Goal: Task Accomplishment & Management: Manage account settings

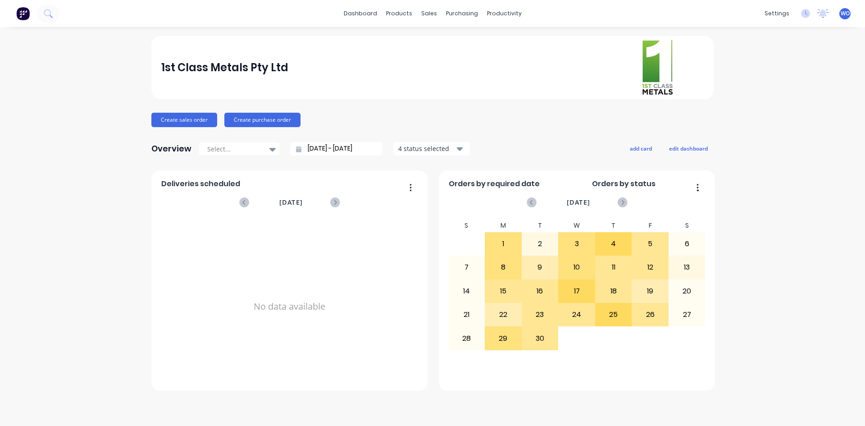
click at [22, 11] on img at bounding box center [23, 14] width 14 height 14
click at [512, 36] on link "Workflow" at bounding box center [538, 43] width 119 height 18
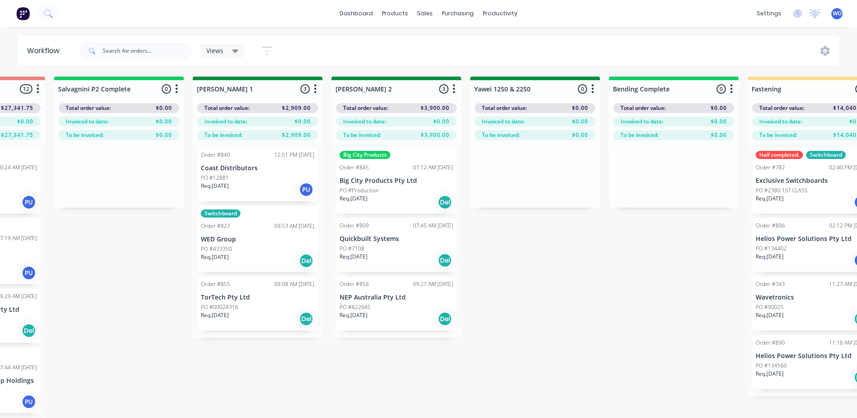
scroll to position [0, 1480]
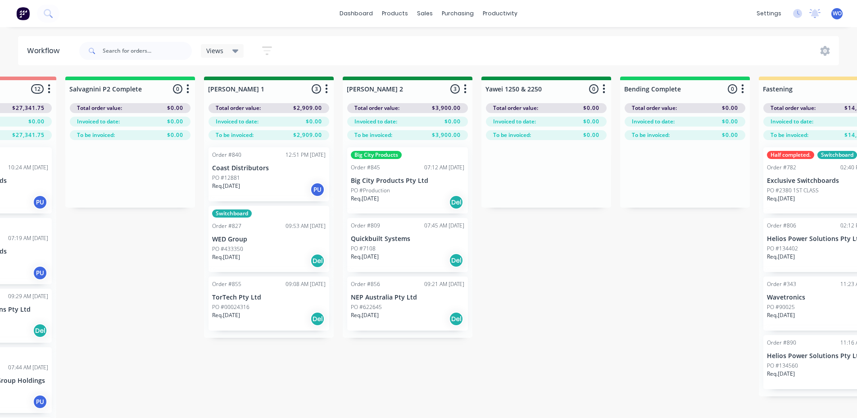
click at [21, 14] on img at bounding box center [23, 14] width 14 height 14
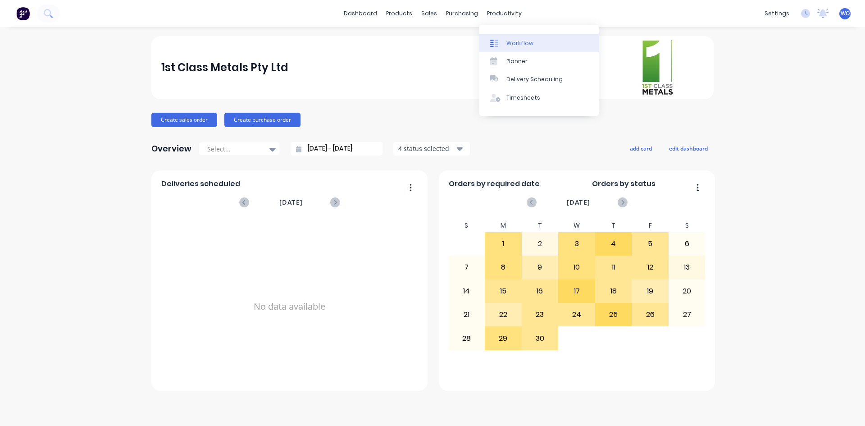
click at [509, 37] on link "Workflow" at bounding box center [538, 43] width 119 height 18
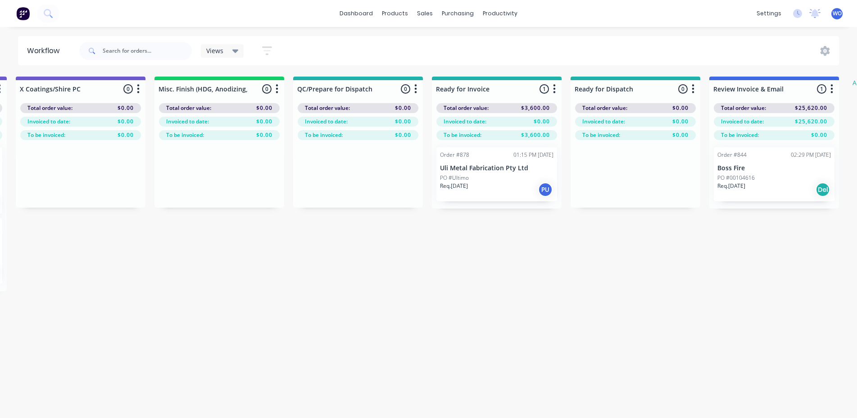
scroll to position [0, 3212]
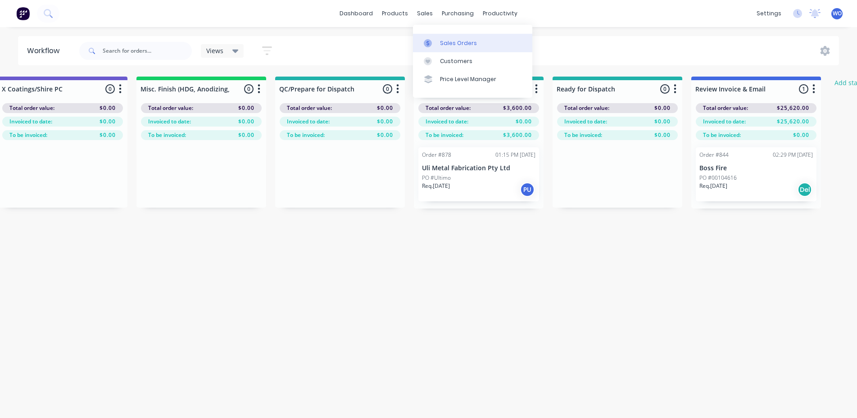
click at [446, 35] on link "Sales Orders" at bounding box center [472, 43] width 119 height 18
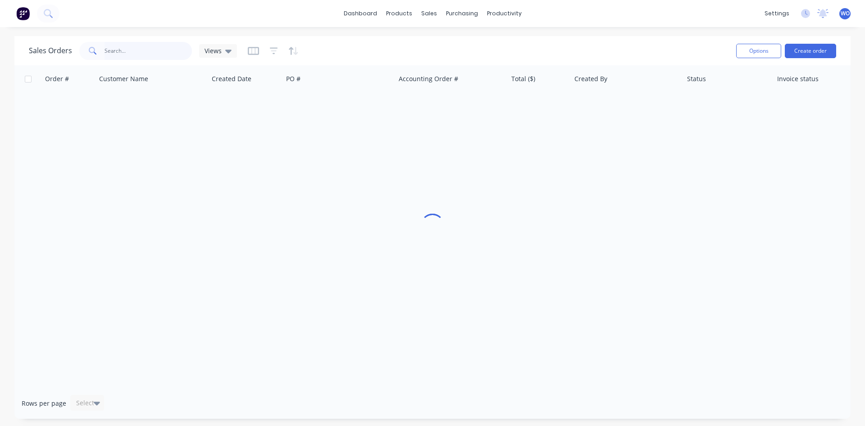
click at [121, 48] on input "text" at bounding box center [148, 51] width 88 height 18
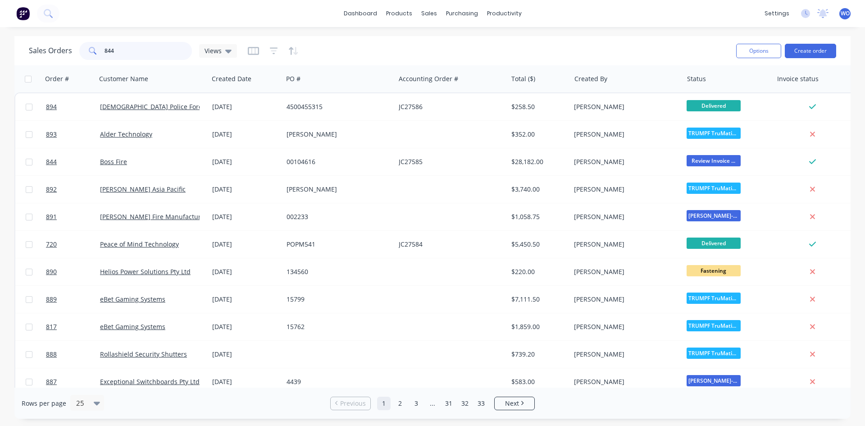
type input "844"
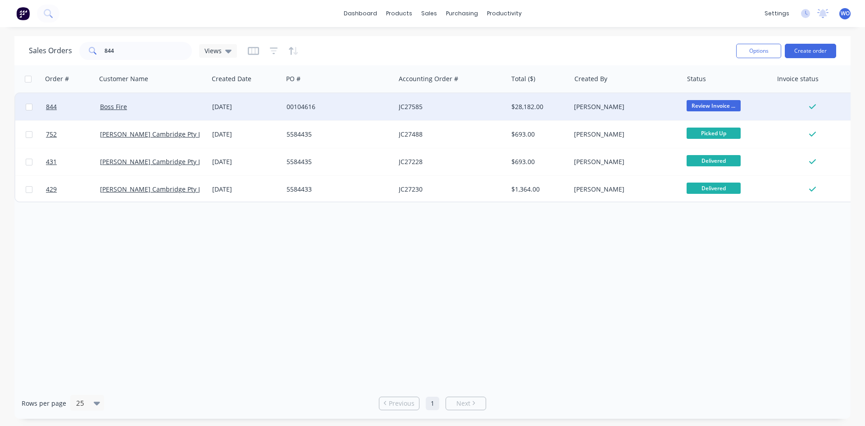
click at [476, 113] on div "JC27585" at bounding box center [451, 106] width 112 height 27
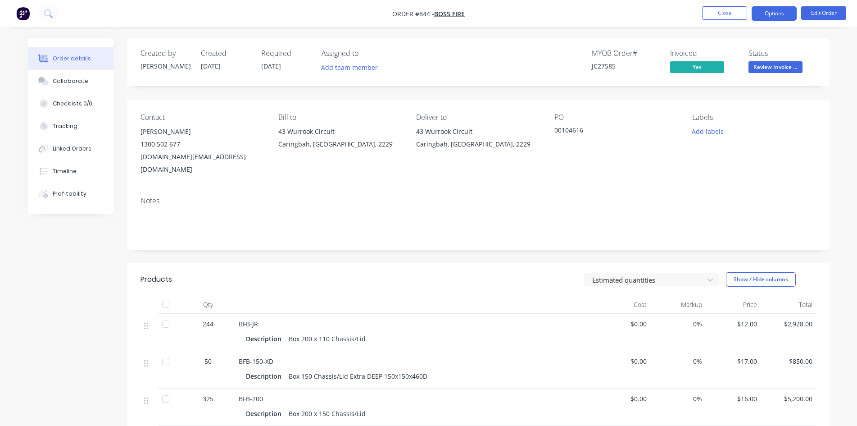
click at [778, 13] on button "Options" at bounding box center [774, 13] width 45 height 14
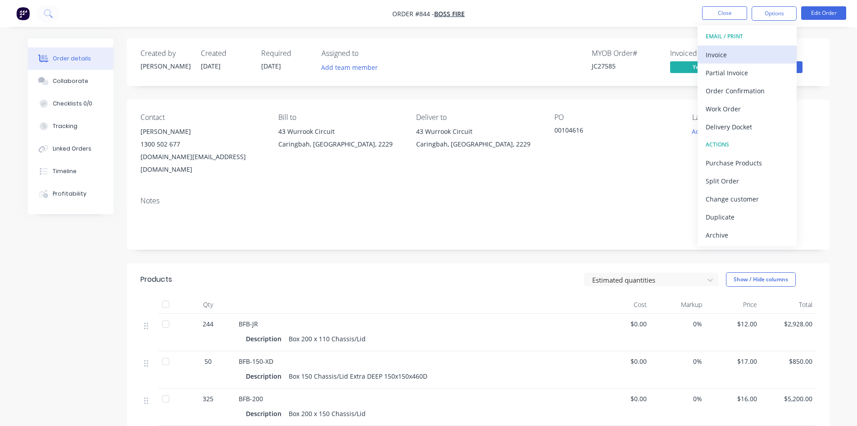
click at [766, 54] on div "Invoice" at bounding box center [747, 54] width 83 height 13
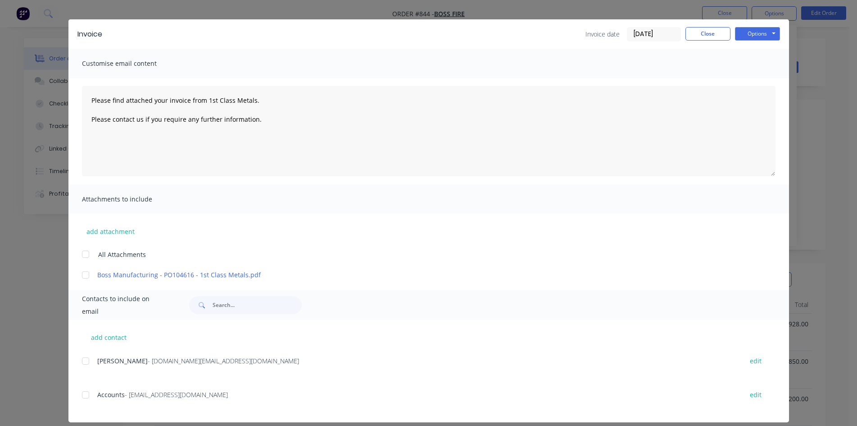
scroll to position [26, 0]
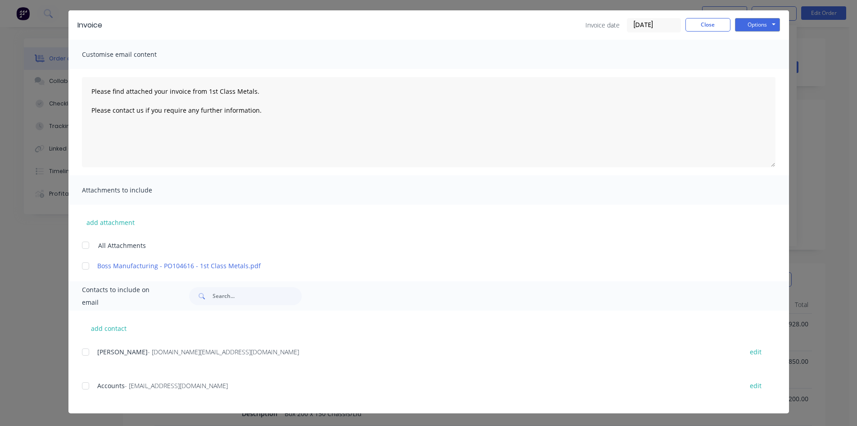
click at [90, 388] on div at bounding box center [86, 386] width 18 height 18
click at [755, 22] on button "Options" at bounding box center [757, 25] width 45 height 14
click at [762, 70] on button "Email" at bounding box center [764, 70] width 58 height 15
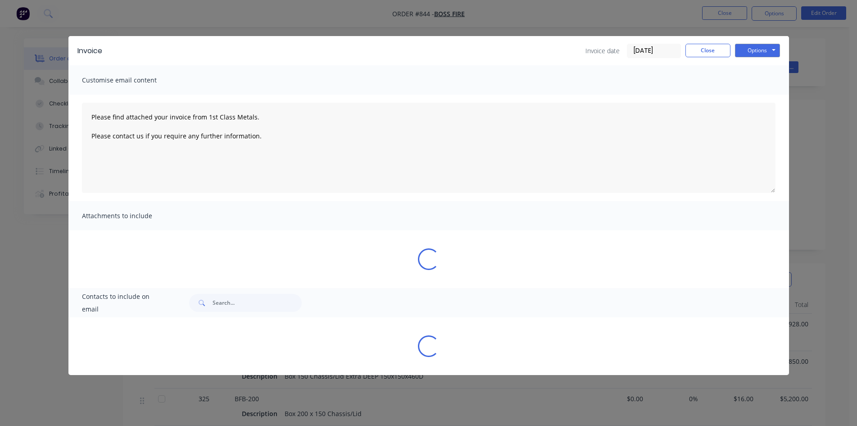
scroll to position [0, 0]
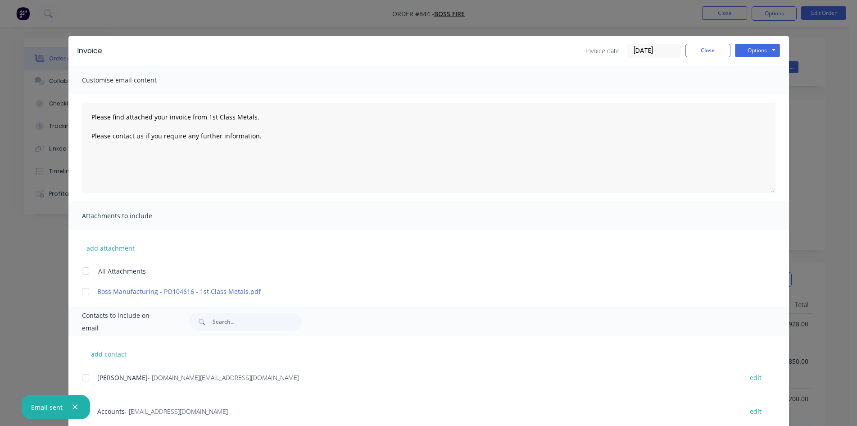
type textarea "Please find attached your invoice from 1st Class Metals. Please contact us if y…"
click at [713, 45] on button "Close" at bounding box center [708, 51] width 45 height 14
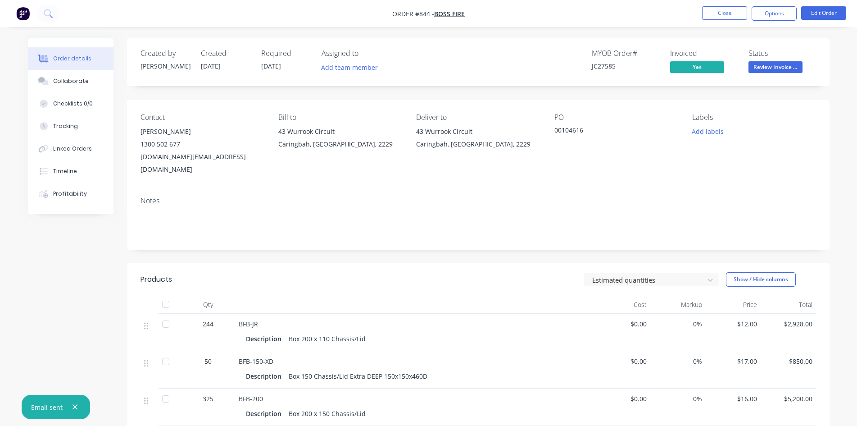
click at [788, 74] on button "Review Invoice ..." at bounding box center [776, 68] width 54 height 14
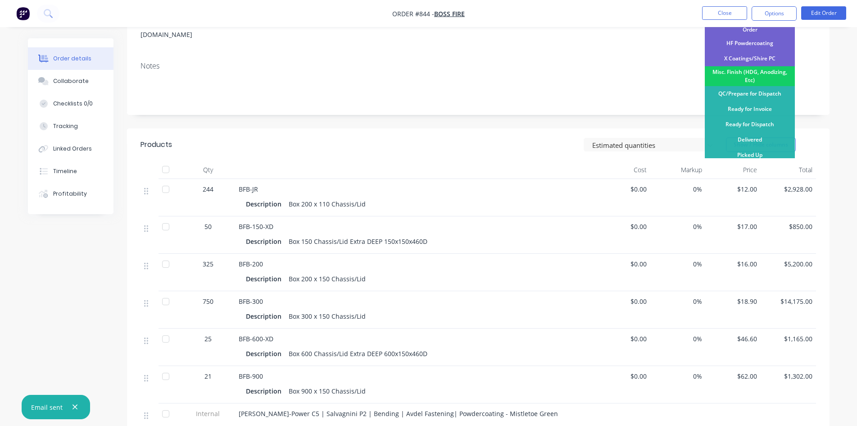
scroll to position [135, 0]
click at [744, 135] on div "Delivered" at bounding box center [750, 139] width 90 height 15
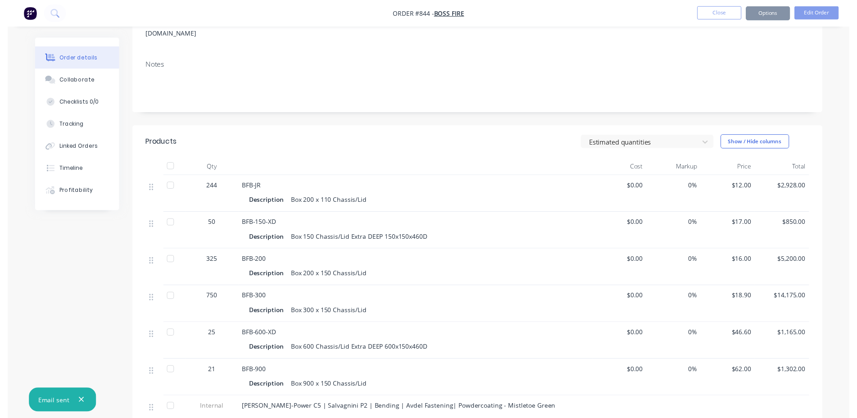
scroll to position [0, 0]
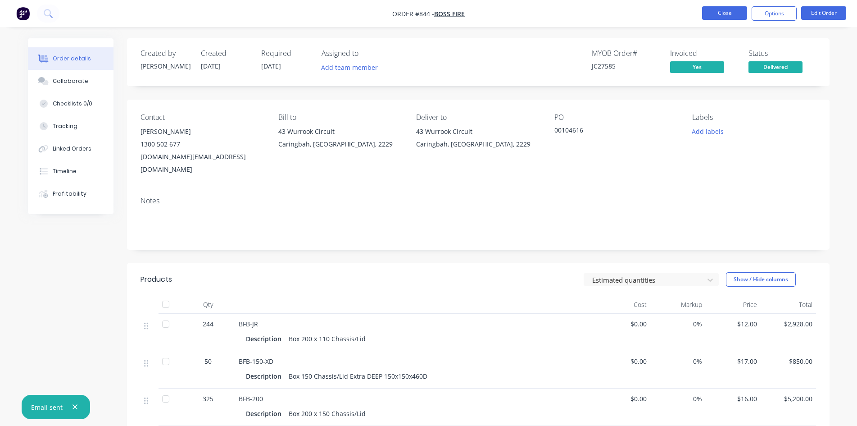
click at [716, 18] on button "Close" at bounding box center [724, 13] width 45 height 14
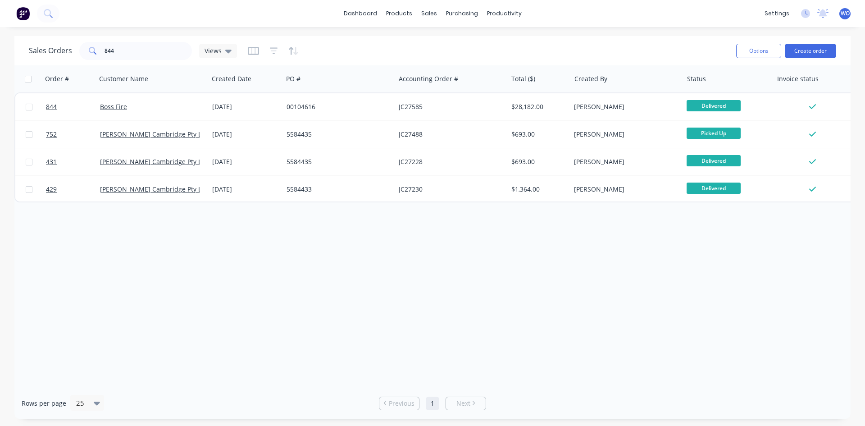
click at [29, 9] on img at bounding box center [23, 14] width 14 height 14
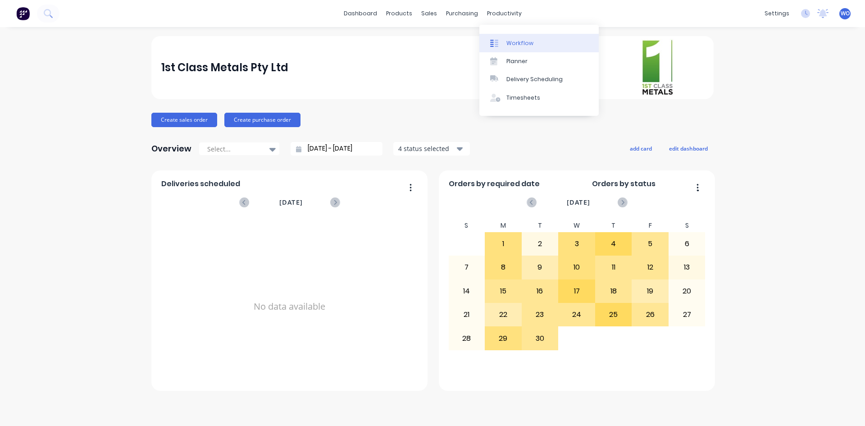
click at [530, 36] on link "Workflow" at bounding box center [538, 43] width 119 height 18
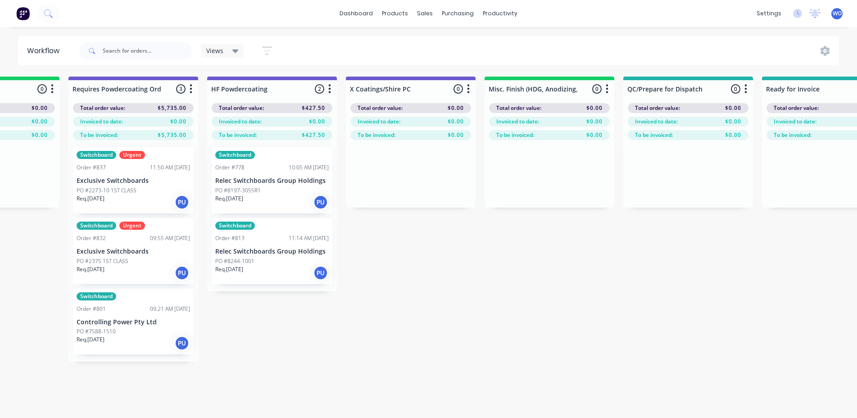
scroll to position [0, 3315]
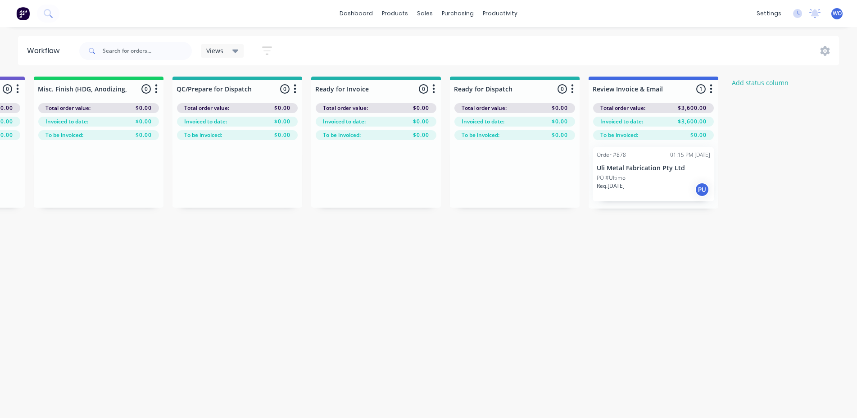
click at [636, 196] on div "Req. [DATE] PU" at bounding box center [654, 189] width 114 height 15
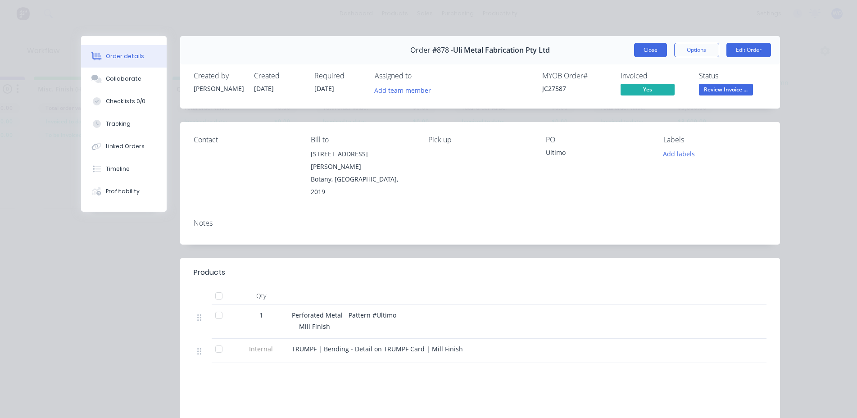
click at [638, 50] on button "Close" at bounding box center [650, 50] width 33 height 14
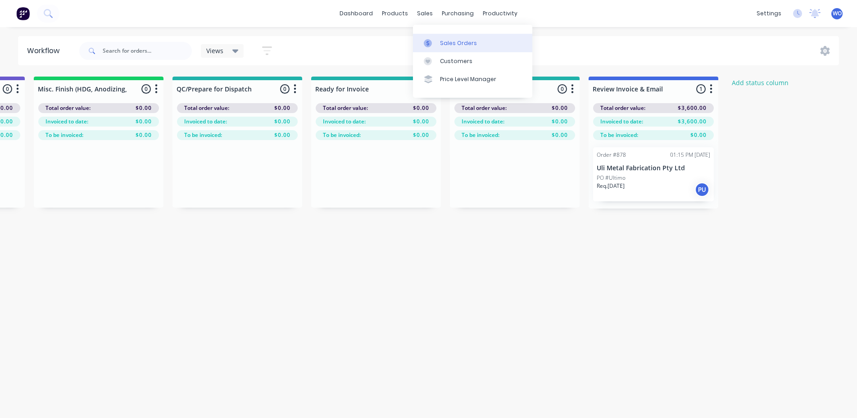
click at [447, 36] on link "Sales Orders" at bounding box center [472, 43] width 119 height 18
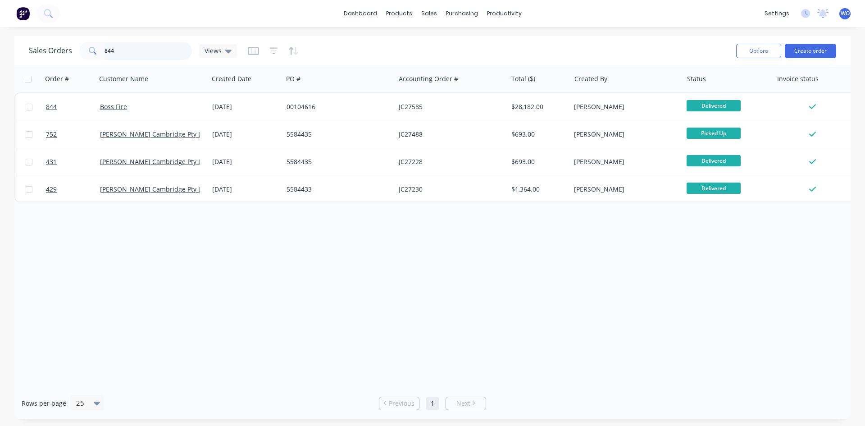
drag, startPoint x: 122, startPoint y: 50, endPoint x: 0, endPoint y: 58, distance: 121.9
click at [0, 58] on div "Sales Orders 844 Views Options Create order Order # Customer Name Created Date …" at bounding box center [432, 227] width 865 height 382
type input "878"
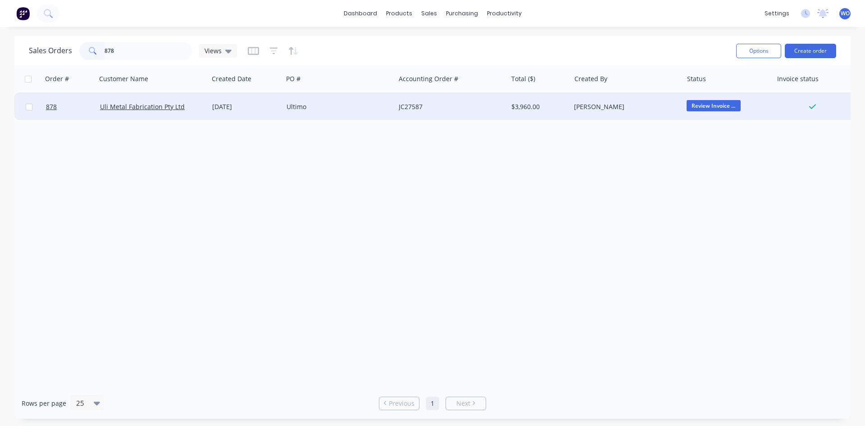
click at [280, 103] on div "[DATE]" at bounding box center [246, 106] width 74 height 27
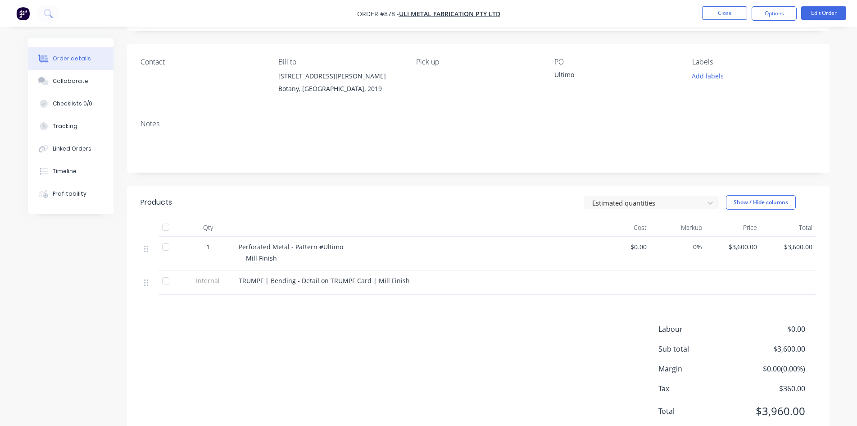
scroll to position [40, 0]
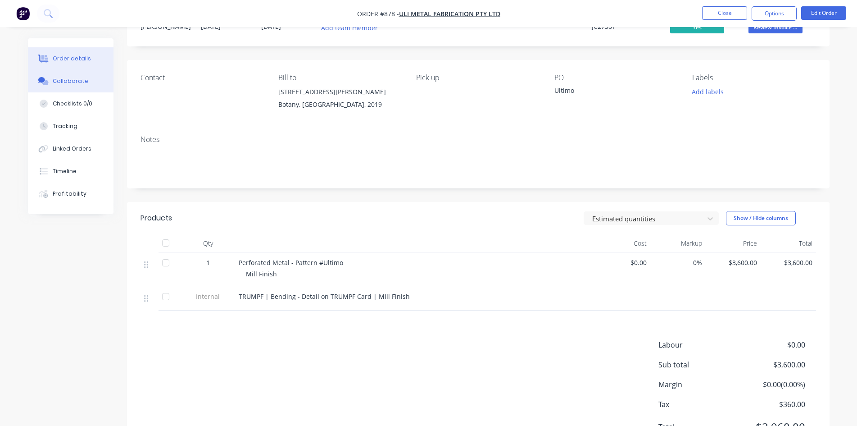
click at [49, 82] on div at bounding box center [44, 81] width 14 height 8
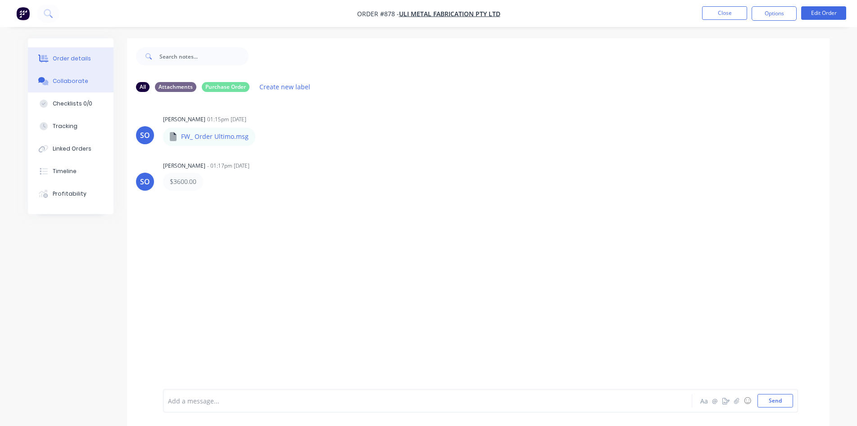
click at [76, 61] on div "Order details" at bounding box center [72, 59] width 38 height 8
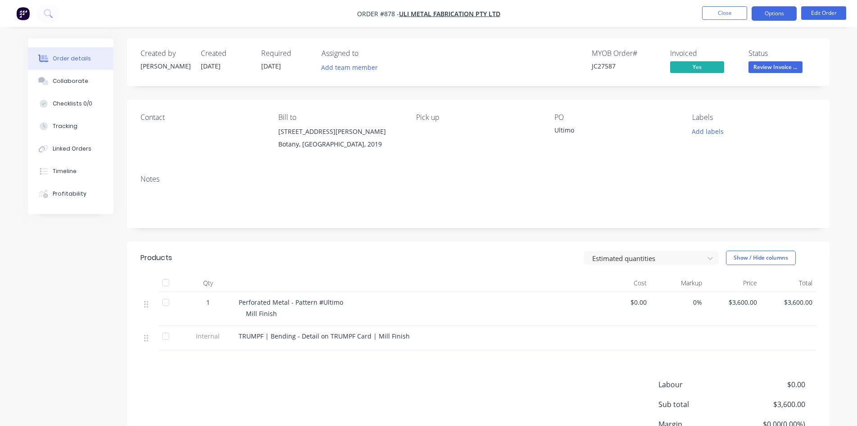
click at [781, 19] on button "Options" at bounding box center [774, 13] width 45 height 14
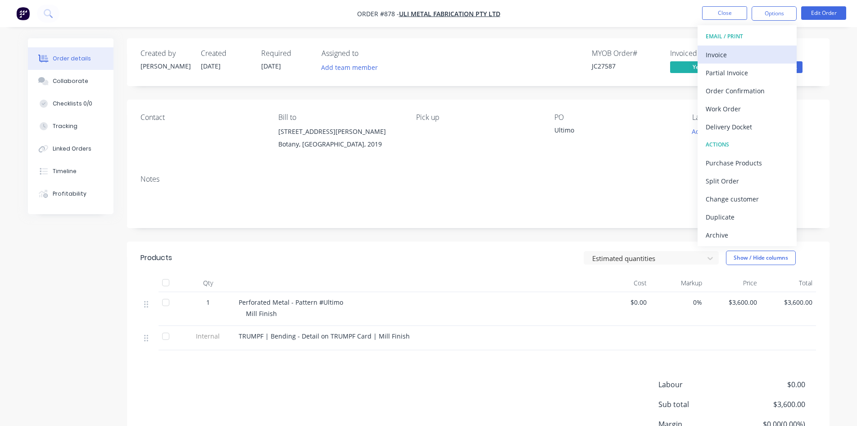
click at [730, 55] on div "Invoice" at bounding box center [747, 54] width 83 height 13
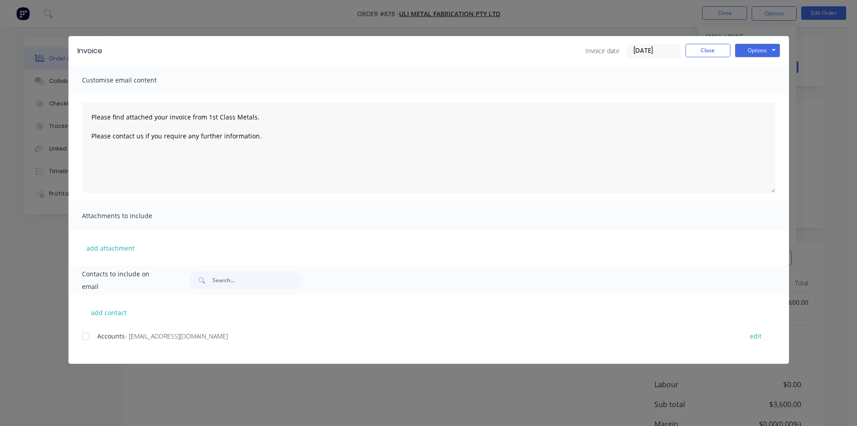
click at [87, 335] on div at bounding box center [86, 336] width 18 height 18
click at [770, 56] on button "Options" at bounding box center [757, 51] width 45 height 14
click at [758, 97] on button "Email" at bounding box center [764, 96] width 58 height 15
type textarea "Please find attached your invoice from 1st Class Metals. Please contact us if y…"
click at [705, 48] on button "Close" at bounding box center [708, 51] width 45 height 14
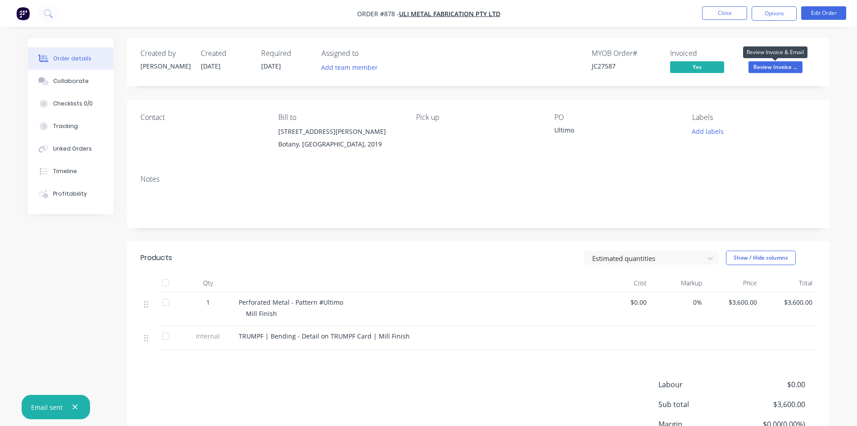
click at [778, 70] on span "Review Invoice ..." at bounding box center [776, 66] width 54 height 11
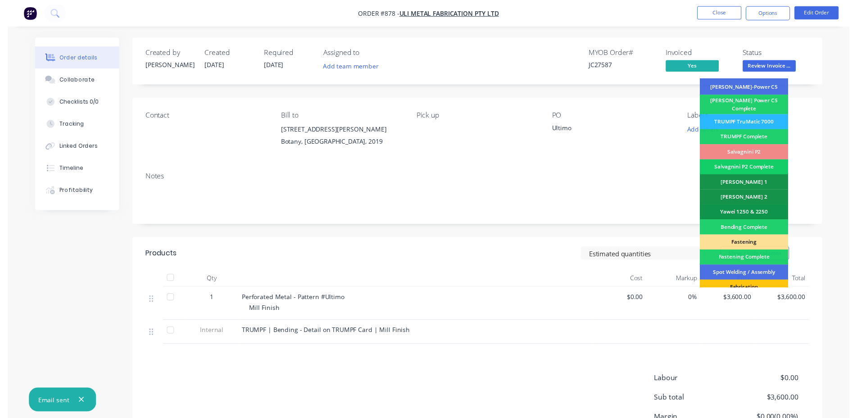
scroll to position [255, 0]
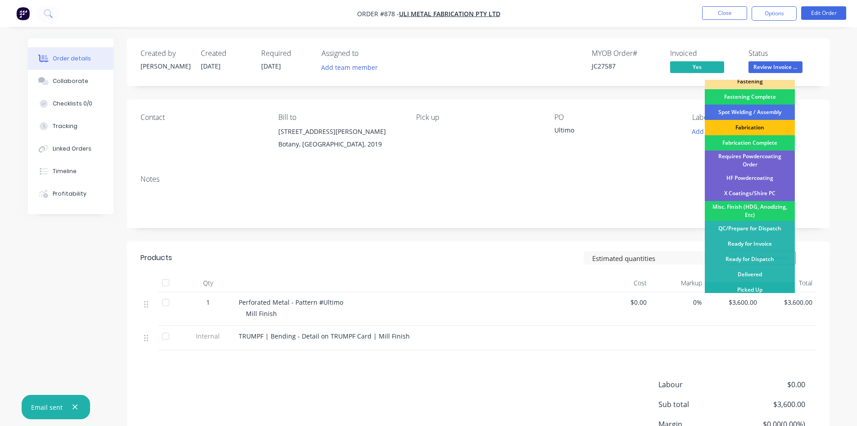
click at [754, 291] on div "Picked Up" at bounding box center [750, 289] width 90 height 15
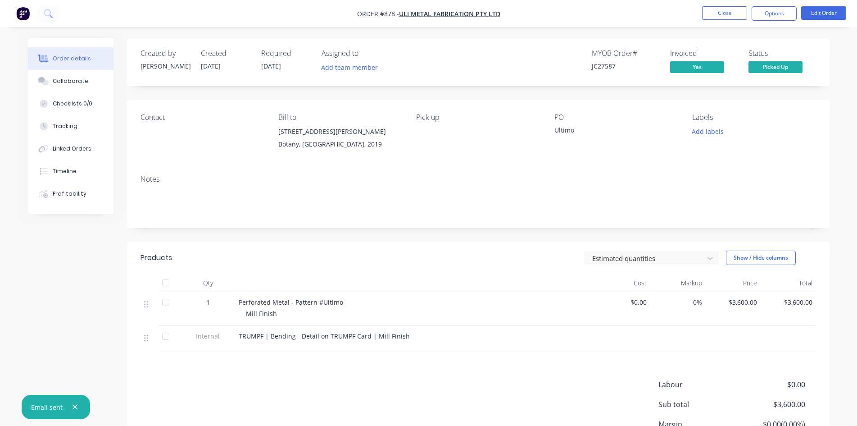
click at [737, 21] on nav "Order #878 - Uli Metal Fabrication Pty Ltd Close Options Edit Order" at bounding box center [428, 13] width 857 height 27
click at [731, 18] on button "Close" at bounding box center [724, 13] width 45 height 14
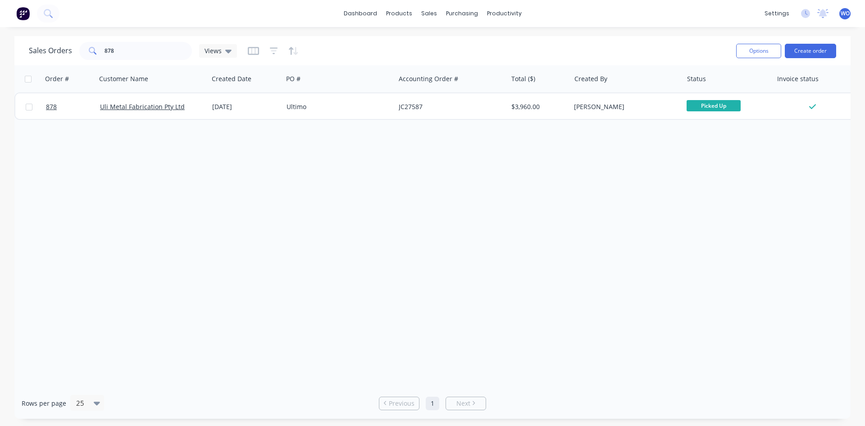
click at [18, 12] on img at bounding box center [23, 14] width 14 height 14
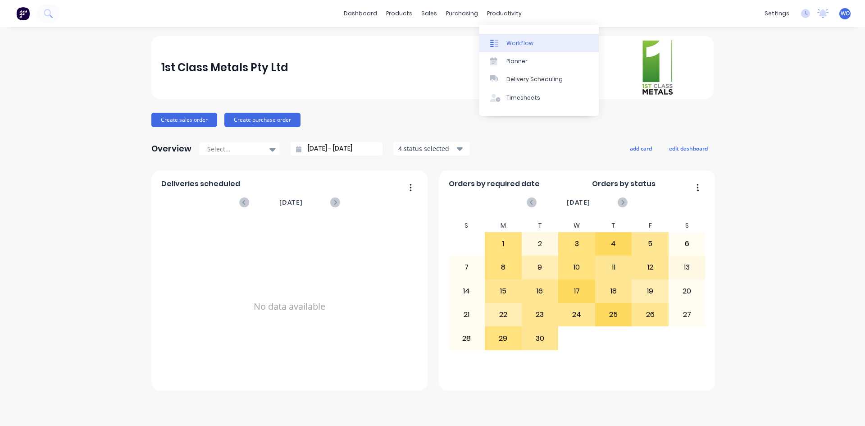
click at [522, 41] on div "Workflow" at bounding box center [519, 43] width 27 height 8
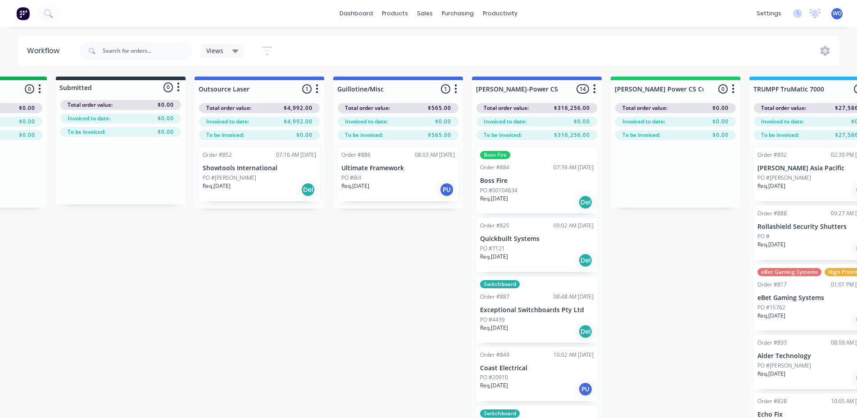
scroll to position [0, 482]
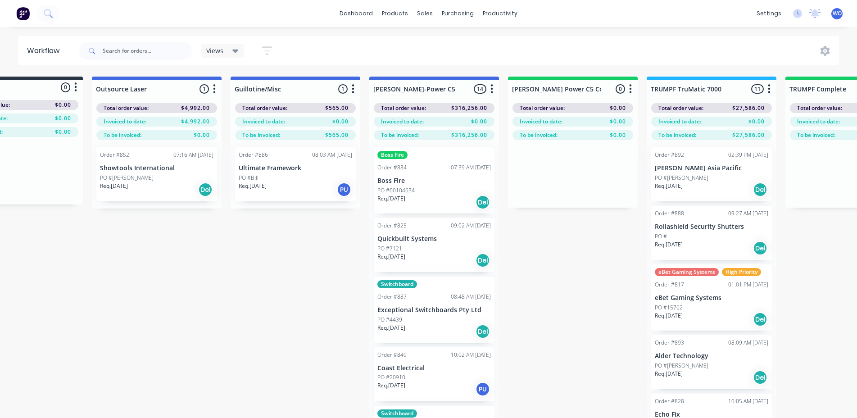
click at [151, 165] on p "Showtools International" at bounding box center [157, 168] width 114 height 8
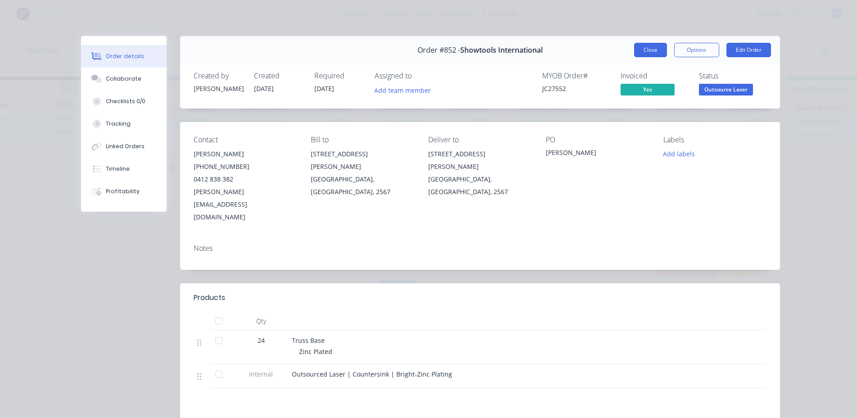
click at [645, 53] on button "Close" at bounding box center [650, 50] width 33 height 14
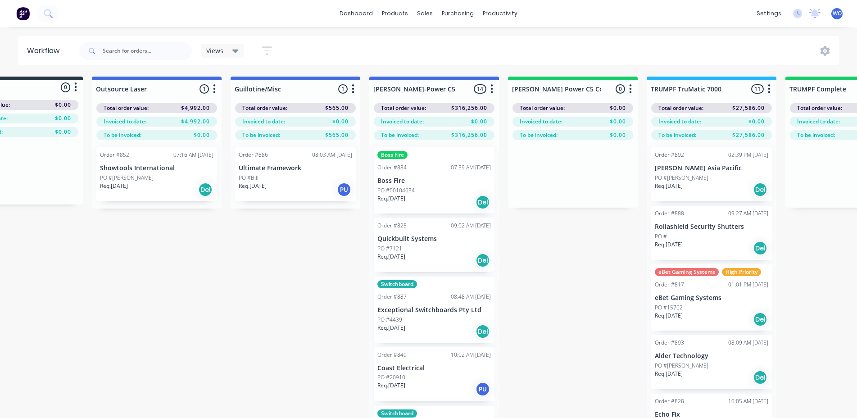
click at [296, 176] on div "PO #Bill" at bounding box center [296, 178] width 114 height 8
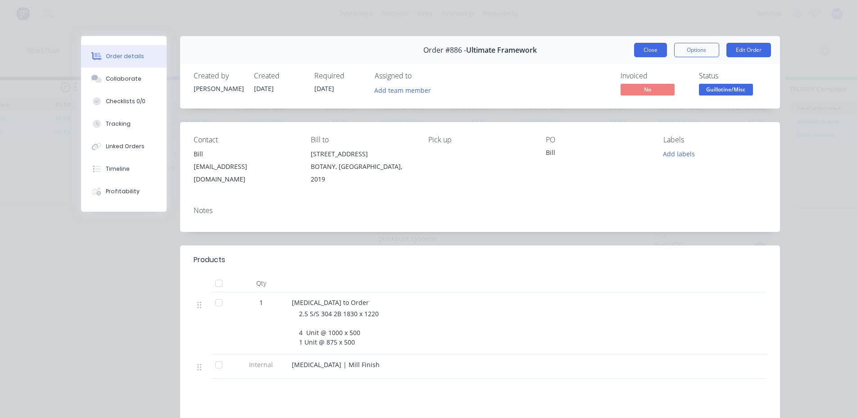
click at [652, 44] on button "Close" at bounding box center [650, 50] width 33 height 14
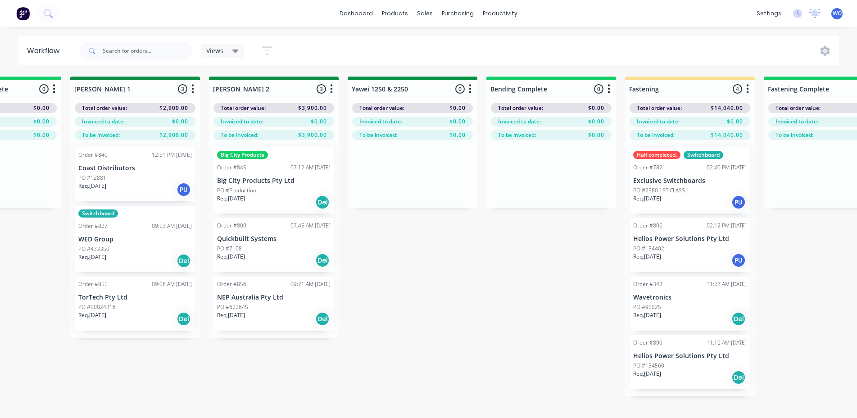
scroll to position [0, 1612]
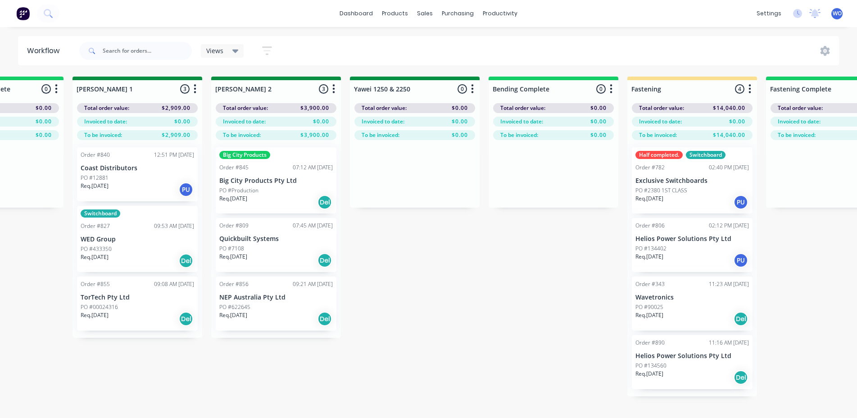
click at [31, 10] on button at bounding box center [23, 14] width 19 height 18
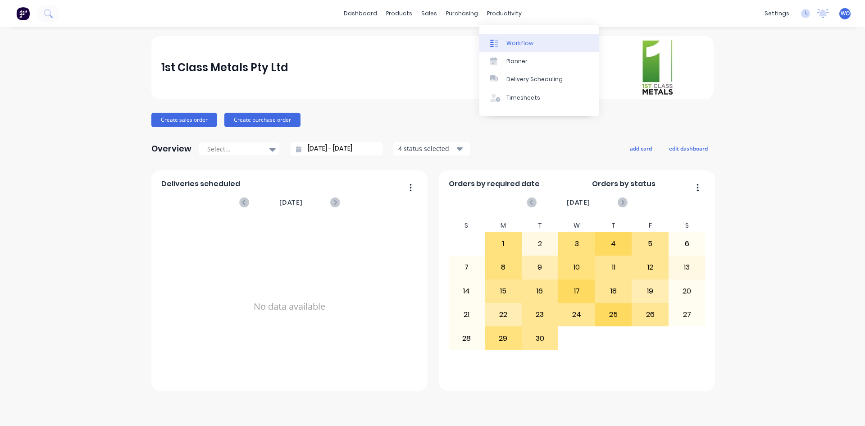
click at [516, 46] on div "Workflow" at bounding box center [519, 43] width 27 height 8
